Goal: Information Seeking & Learning: Learn about a topic

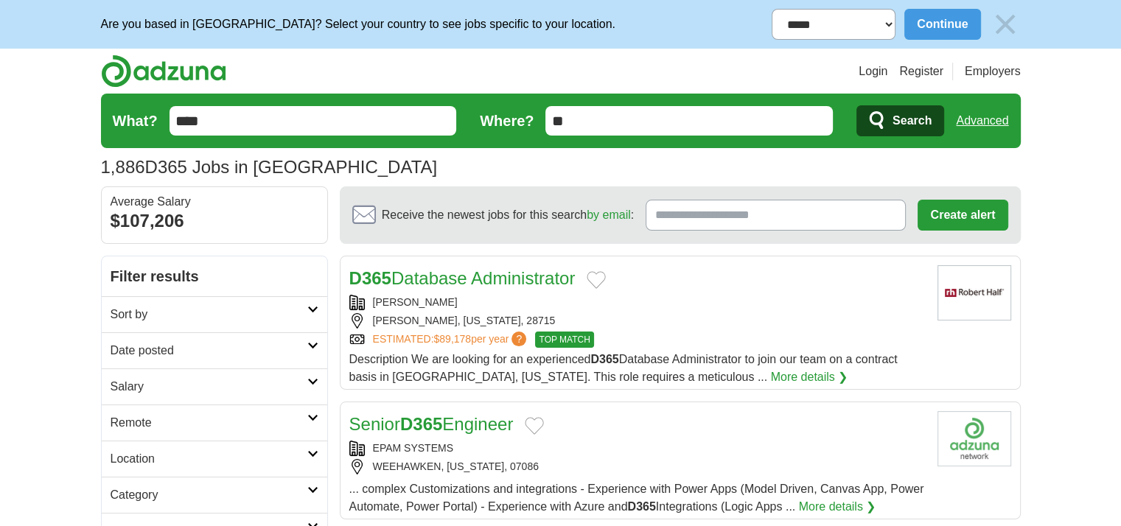
click at [265, 354] on h2 "Date posted" at bounding box center [209, 351] width 197 height 18
click at [164, 383] on link "Last 24 hours" at bounding box center [215, 386] width 208 height 18
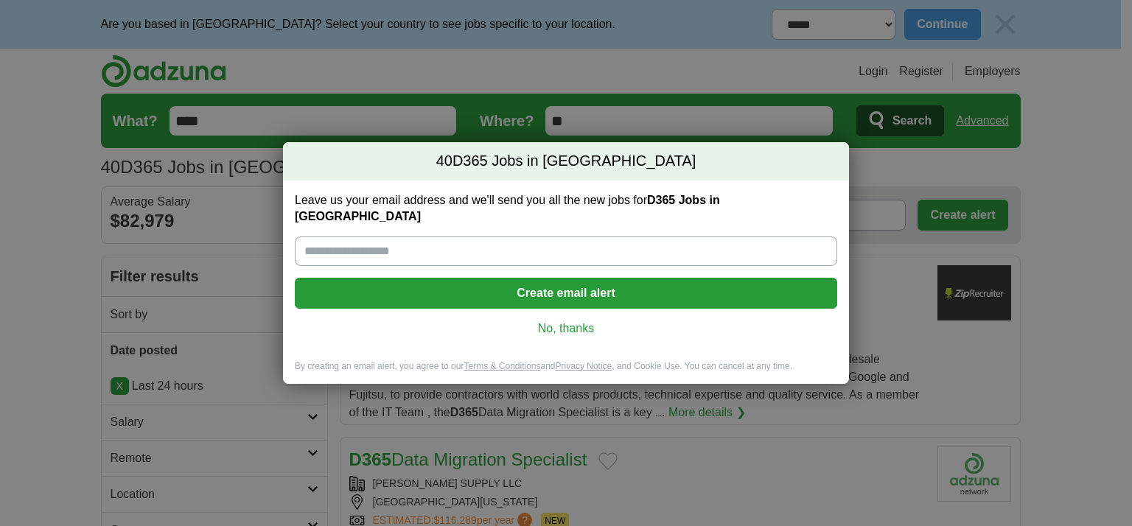
click at [581, 321] on link "No, thanks" at bounding box center [566, 329] width 519 height 16
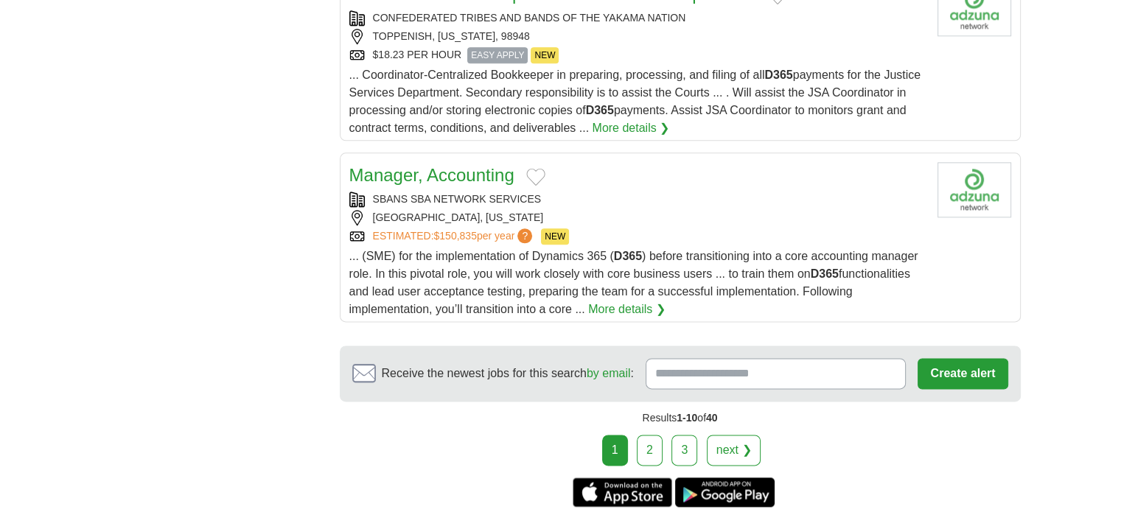
scroll to position [1843, 0]
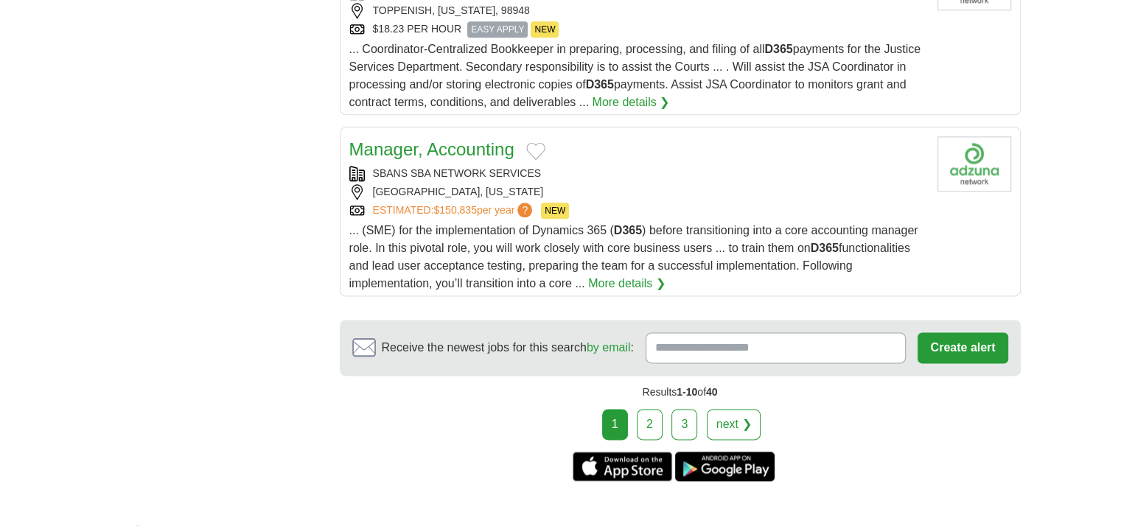
click at [652, 419] on link "2" at bounding box center [650, 424] width 26 height 31
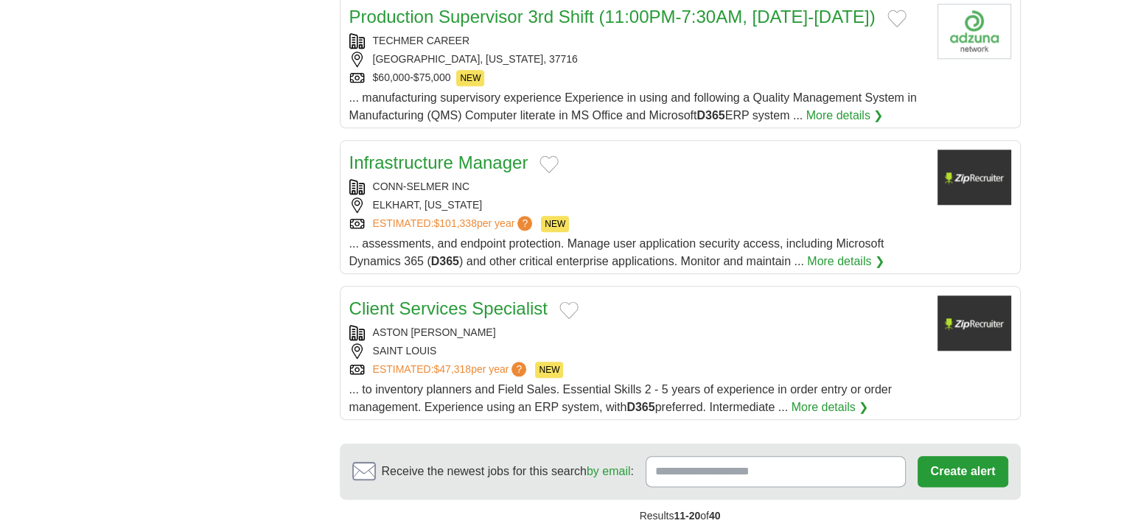
scroll to position [1916, 0]
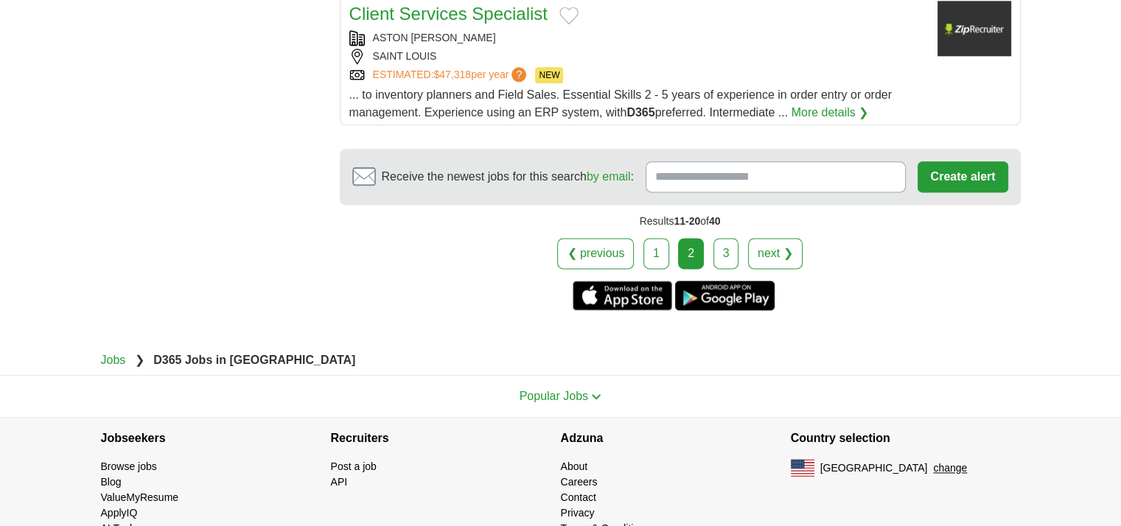
click at [730, 249] on link "3" at bounding box center [726, 253] width 26 height 31
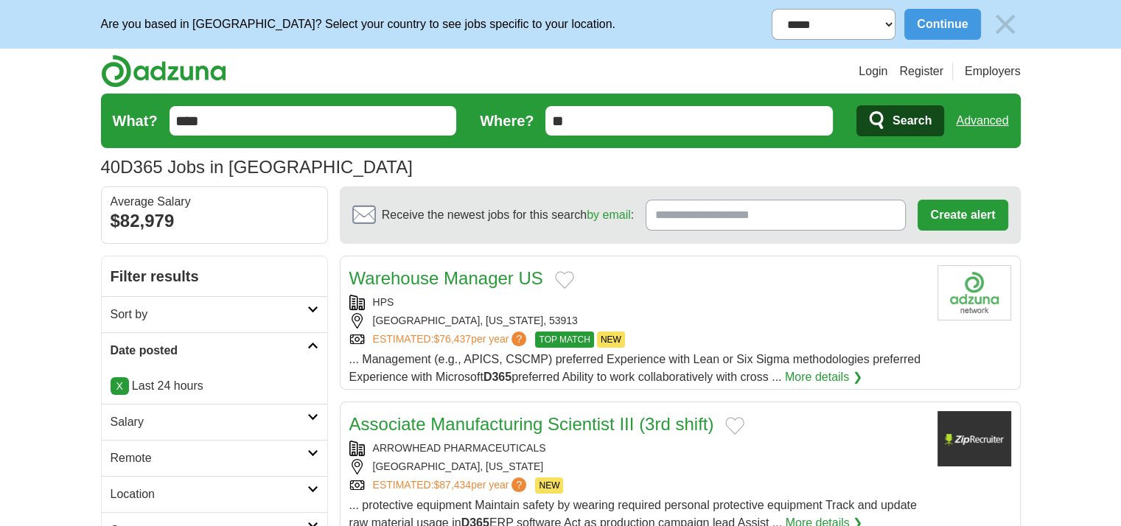
drag, startPoint x: 214, startPoint y: 106, endPoint x: 186, endPoint y: 122, distance: 32.6
click at [186, 122] on input "****" at bounding box center [313, 120] width 287 height 29
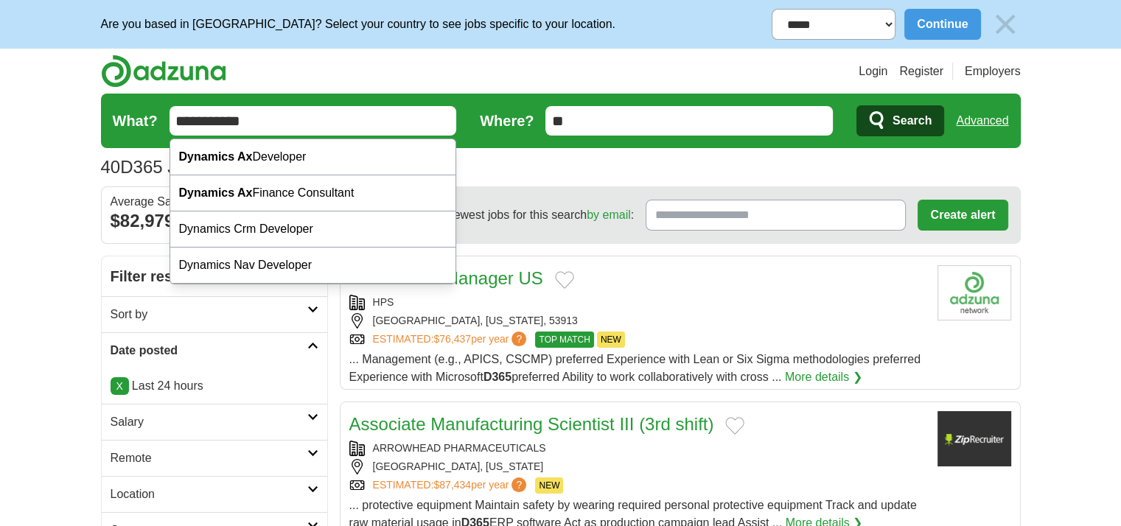
type input "**********"
click at [918, 111] on span "Search" at bounding box center [912, 120] width 39 height 29
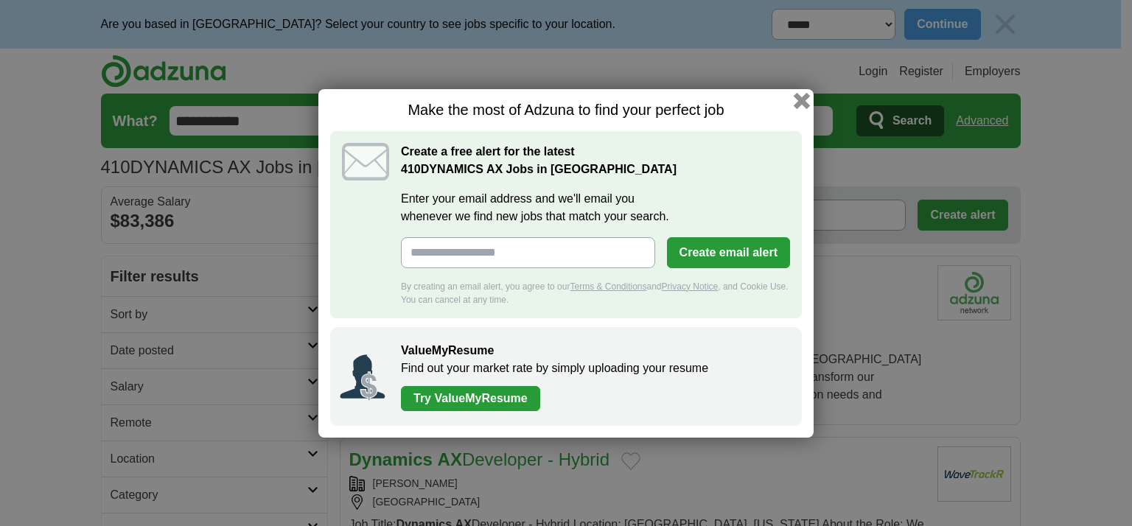
click at [803, 98] on button "button" at bounding box center [802, 100] width 16 height 16
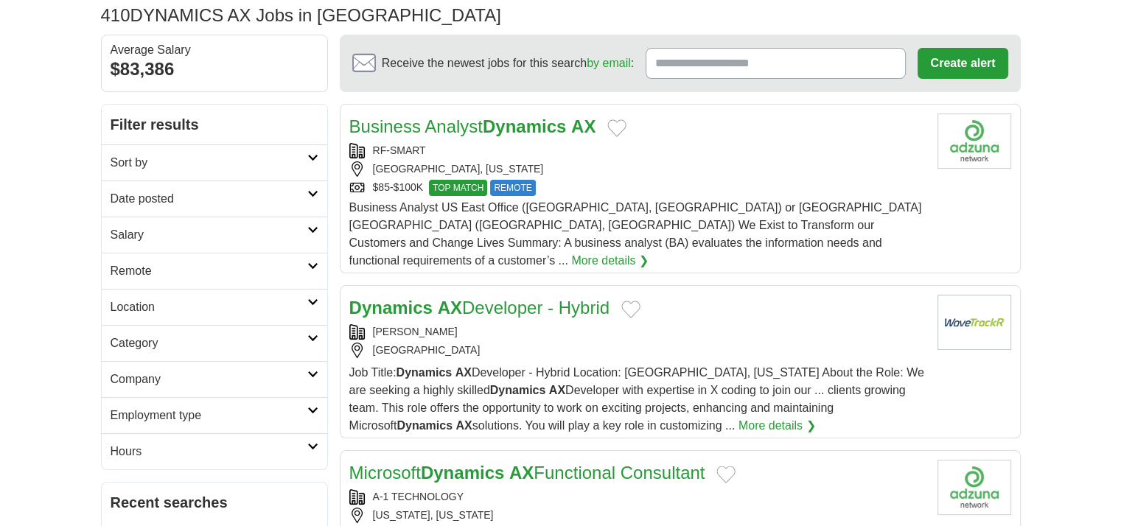
scroll to position [74, 0]
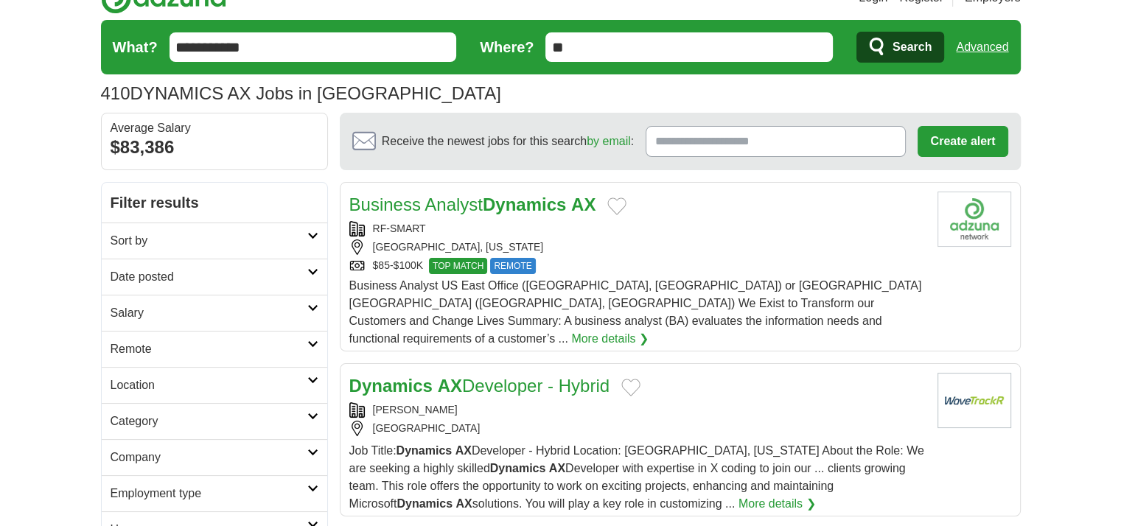
click at [287, 278] on h2 "Date posted" at bounding box center [209, 277] width 197 height 18
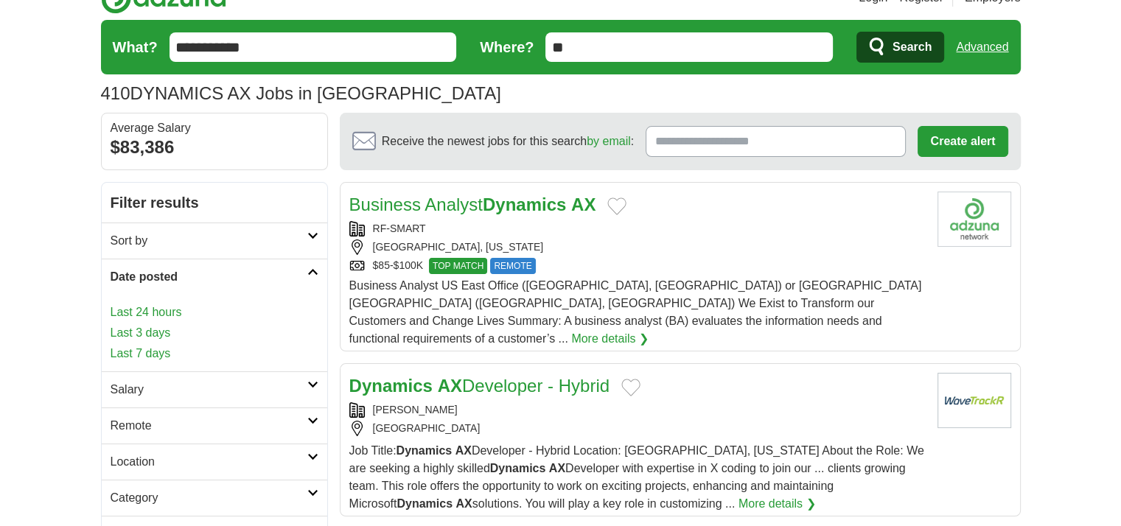
click at [175, 312] on link "Last 24 hours" at bounding box center [215, 313] width 208 height 18
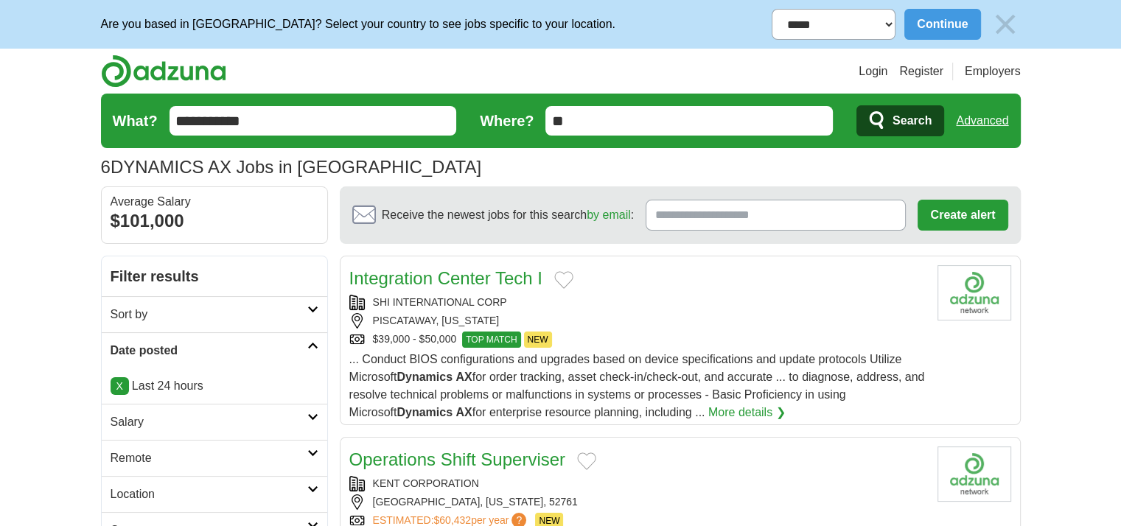
click at [579, 128] on input "**" at bounding box center [688, 120] width 287 height 29
